Goal: Information Seeking & Learning: Learn about a topic

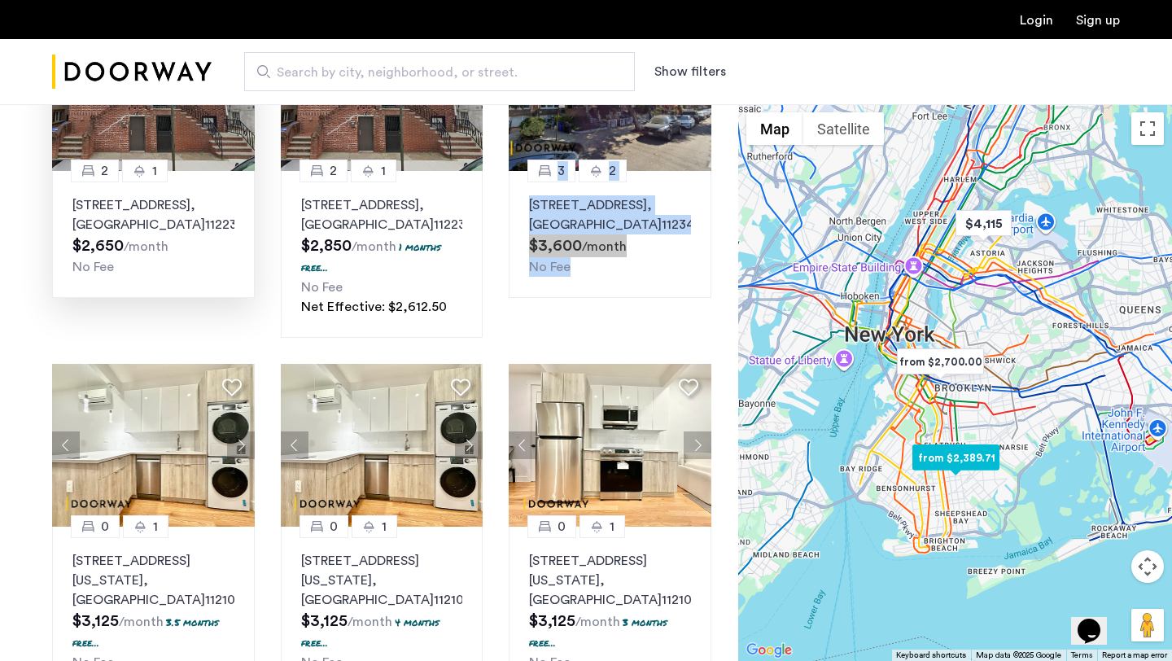
scroll to position [1166, 0]
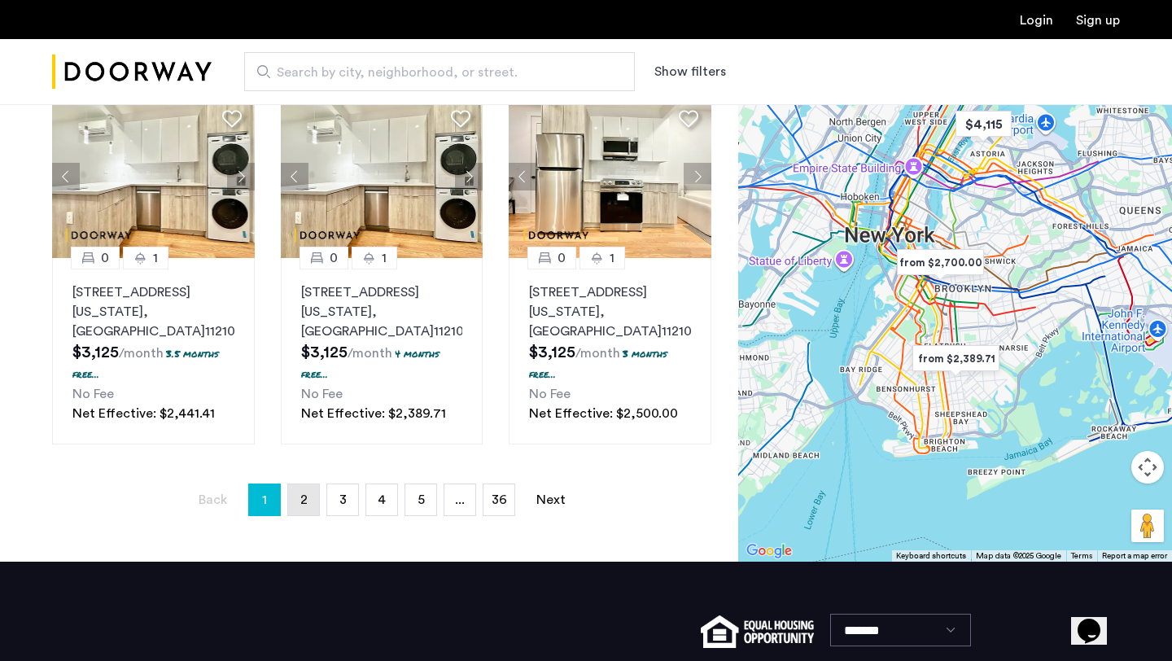
click at [314, 484] on link "page 2" at bounding box center [303, 499] width 31 height 31
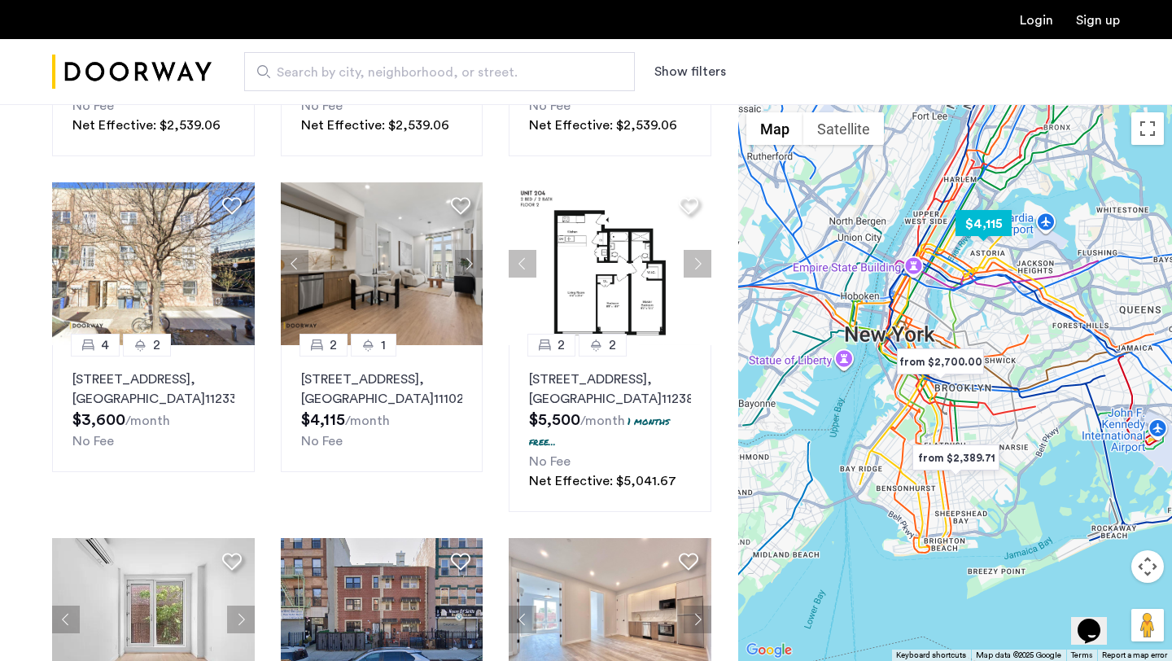
scroll to position [411, 0]
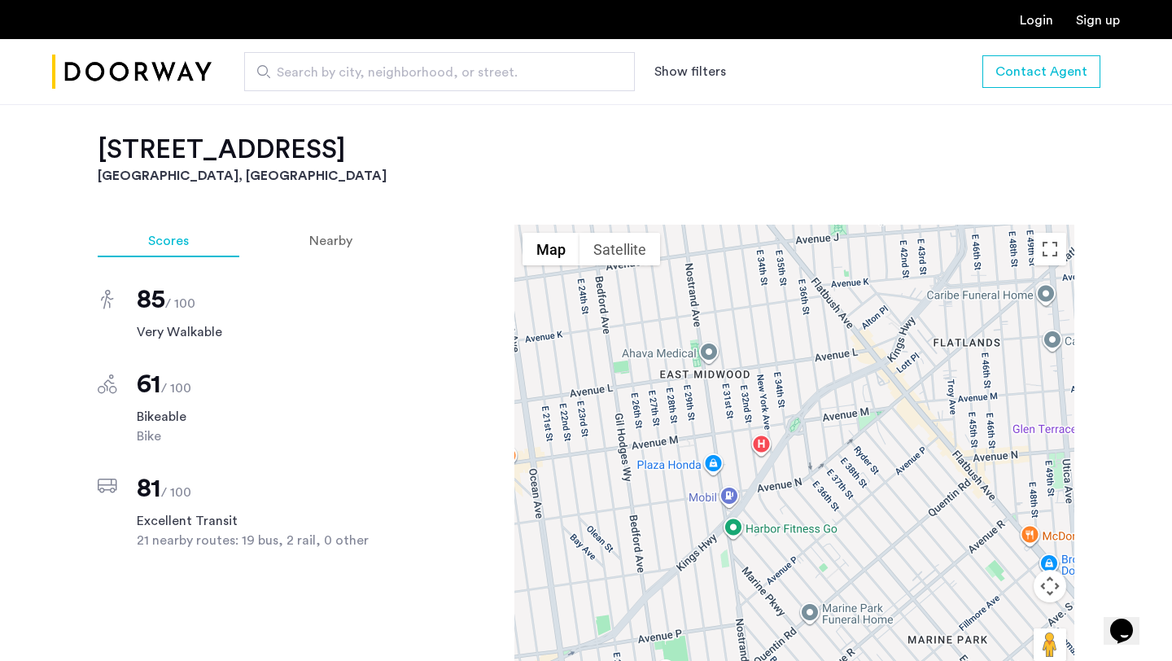
scroll to position [1213, 0]
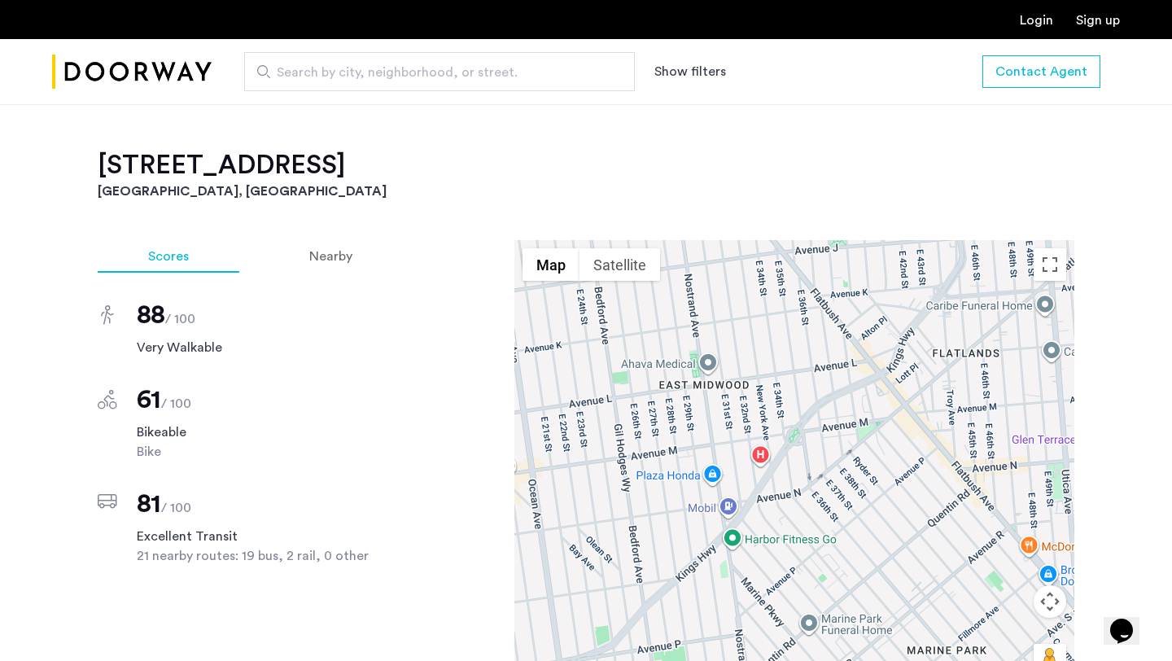
scroll to position [1254, 0]
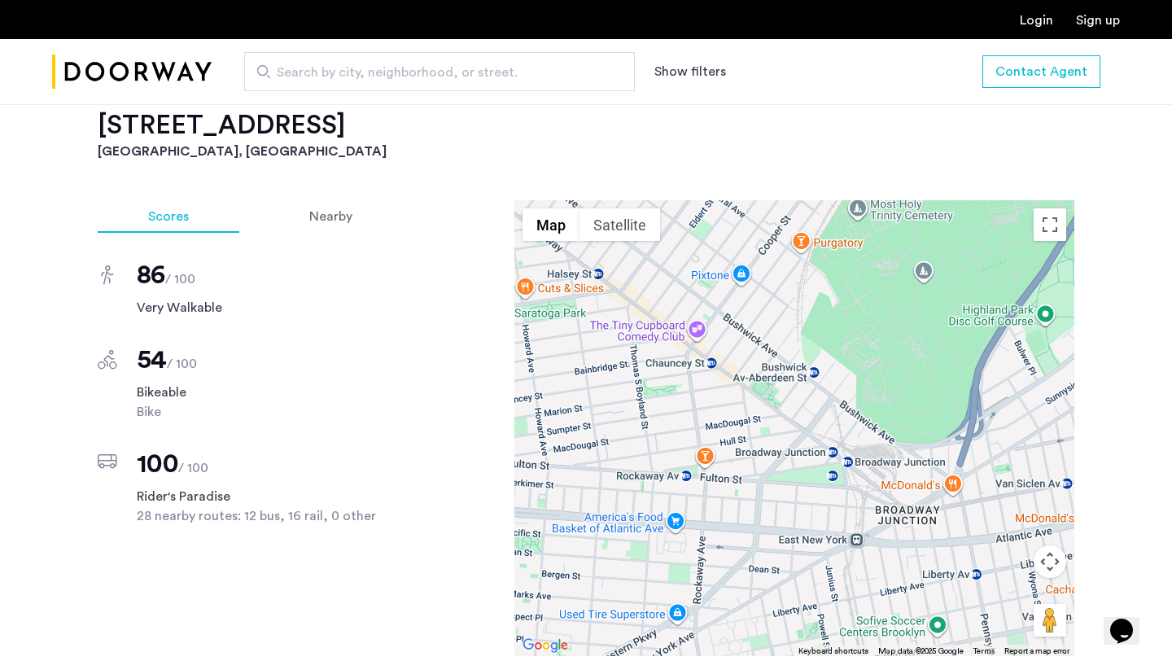
scroll to position [1352, 0]
